Goal: Register for event/course

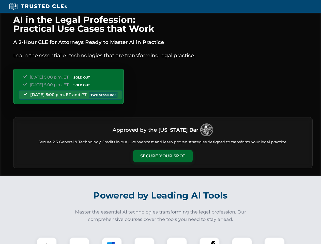
click at [162, 156] on button "Secure Your Spot" at bounding box center [162, 156] width 59 height 12
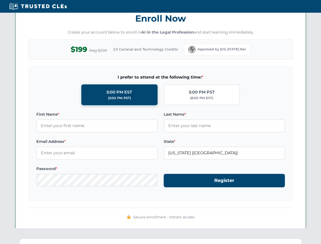
click at [112, 240] on div "AI in the Legal Profession: Practical Use Cases that Work A 2-Hour CLE for Atto…" at bounding box center [160, 166] width 321 height 1187
